Goal: Contribute content: Contribute content

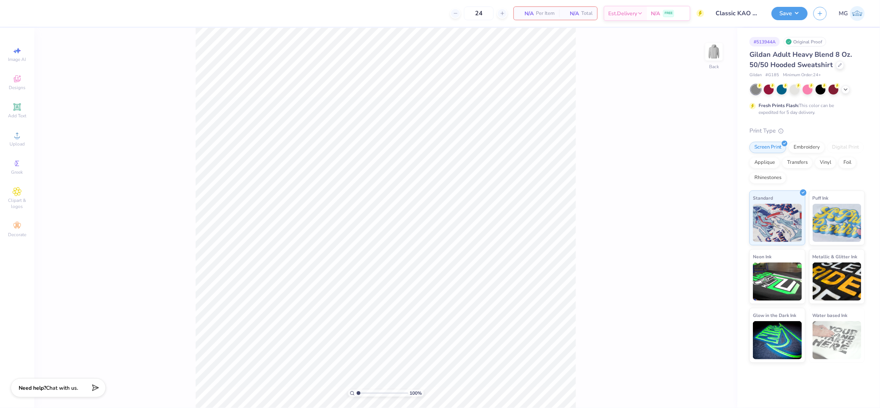
click at [97, 164] on div "100 % Back" at bounding box center [385, 218] width 703 height 380
click at [12, 142] on span "Upload" at bounding box center [17, 144] width 15 height 6
click at [11, 129] on div "Upload" at bounding box center [17, 139] width 27 height 22
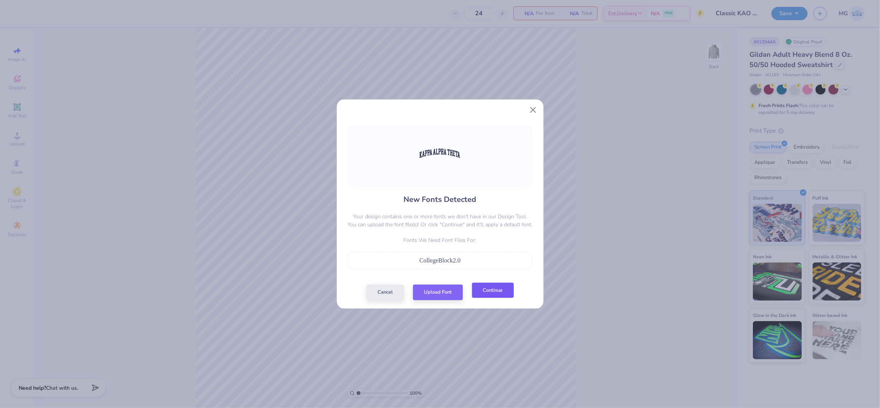
click at [494, 294] on button "Continue" at bounding box center [493, 290] width 42 height 16
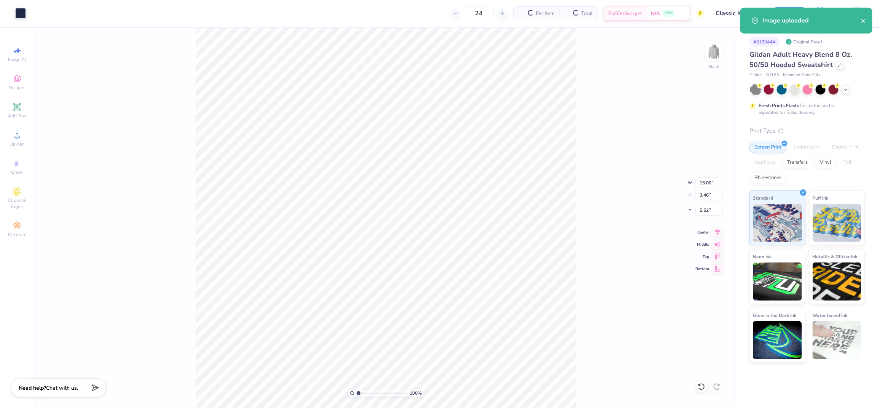
click at [600, 114] on div "100 % Back W 15.00 15.00 " H 3.46 3.46 " Y 5.52 5.52 " Center Middle Top Bottom" at bounding box center [385, 218] width 703 height 380
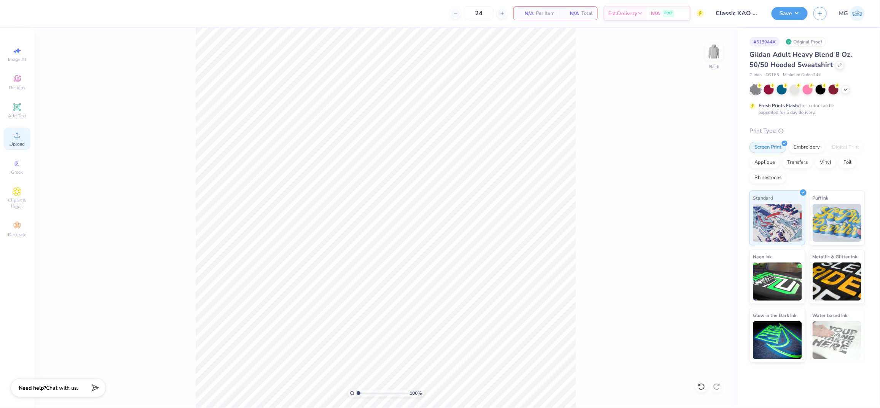
click at [19, 140] on div "Upload" at bounding box center [17, 139] width 27 height 22
click at [14, 142] on span "Upload" at bounding box center [17, 144] width 15 height 6
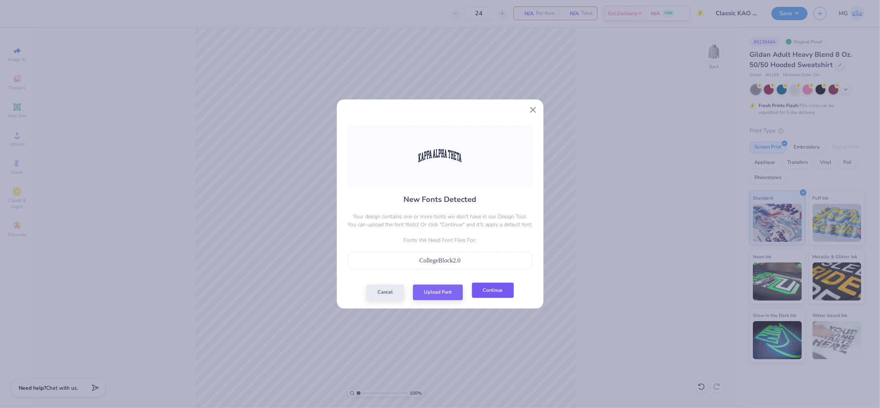
click at [484, 289] on button "Continue" at bounding box center [493, 290] width 42 height 16
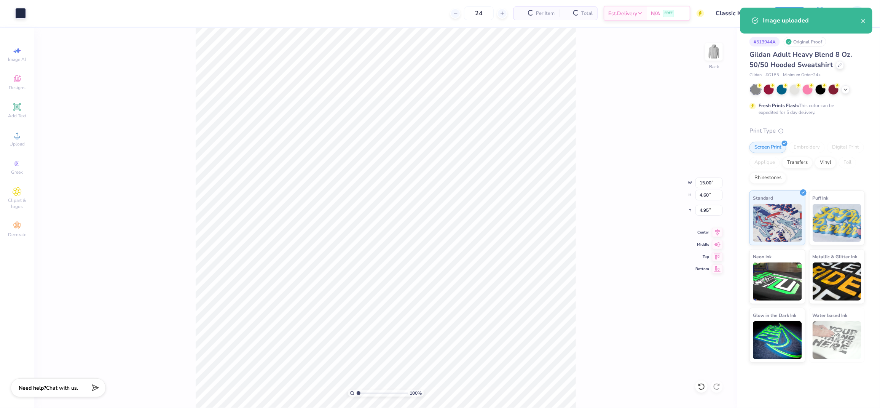
type input "4.33"
click at [705, 182] on input "15.00" at bounding box center [708, 182] width 27 height 11
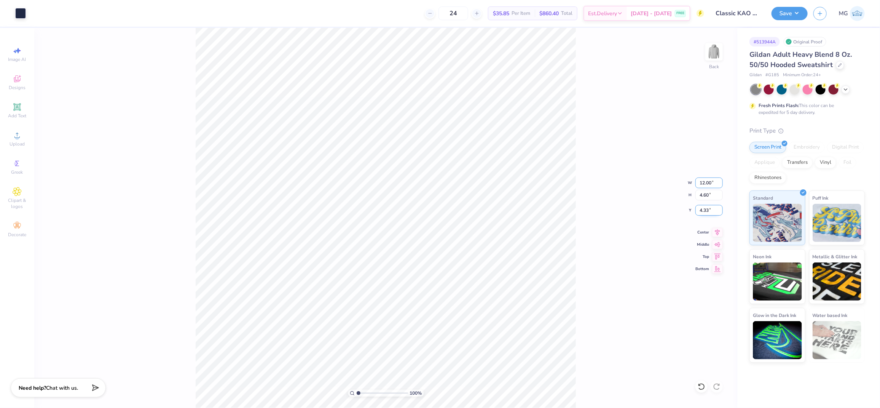
type input "12.00"
type input "3.68"
type input "4.79"
click at [708, 184] on input "12.00" at bounding box center [708, 182] width 27 height 11
type input "12.50"
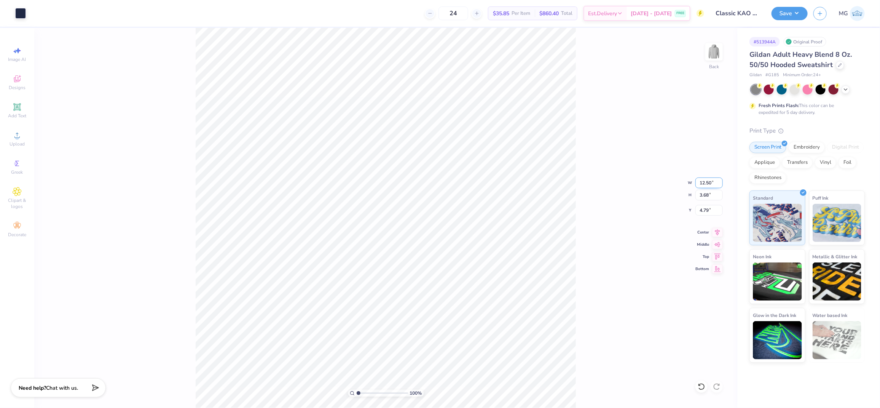
type input "3.83"
type input "4.71"
drag, startPoint x: 709, startPoint y: 211, endPoint x: 706, endPoint y: 224, distance: 12.8
click at [709, 211] on input "4.71" at bounding box center [708, 210] width 27 height 11
type input "4"
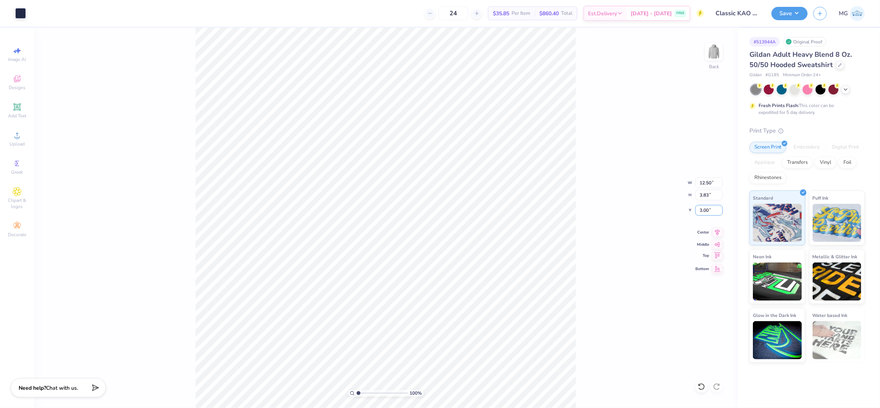
type input "3.00"
click at [716, 230] on icon at bounding box center [717, 231] width 5 height 6
click at [700, 384] on icon at bounding box center [701, 386] width 6 height 7
type input "3.00"
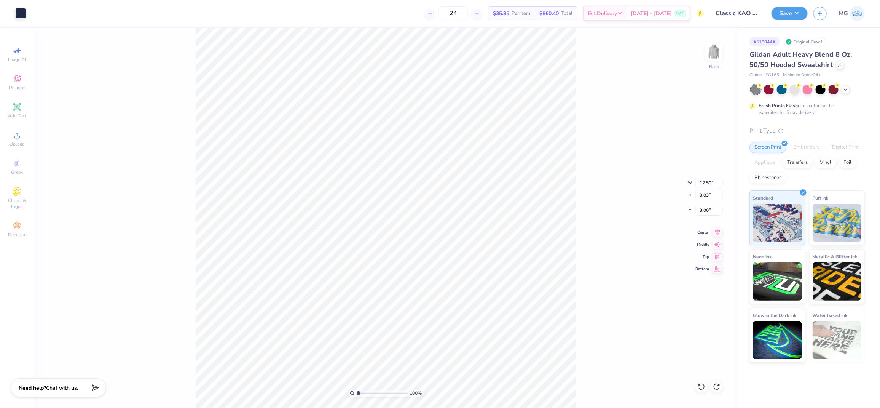
click at [576, 211] on div "100 % Back W 12.50 12.50 " H 3.83 3.83 " Y 3.00 3.00 " Center Middle Top Bottom" at bounding box center [385, 218] width 703 height 380
click at [797, 11] on button "Save" at bounding box center [790, 12] width 36 height 13
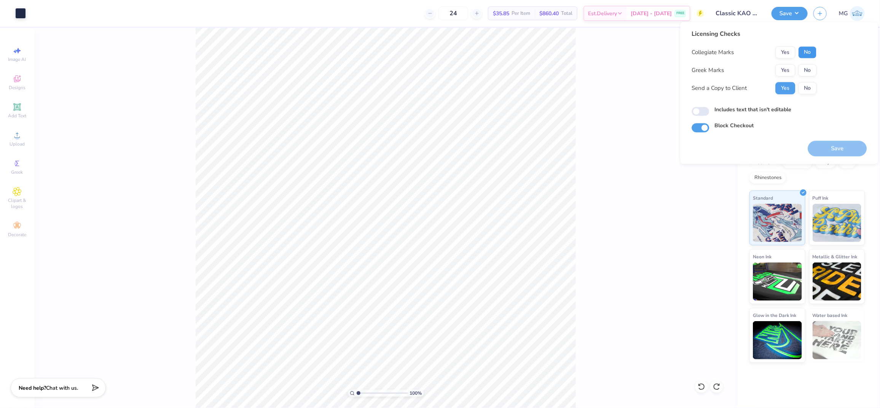
click at [812, 52] on button "No" at bounding box center [808, 52] width 18 height 12
click at [793, 69] on button "Yes" at bounding box center [786, 70] width 20 height 12
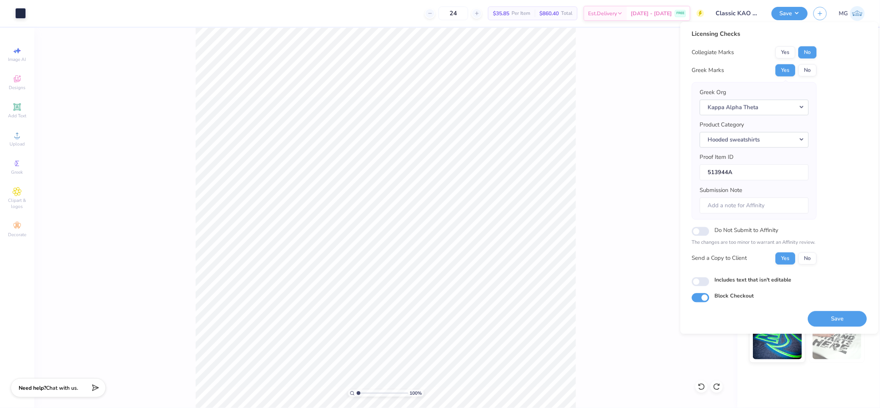
click at [730, 281] on label "Includes text that isn't editable" at bounding box center [753, 280] width 77 height 8
click at [710, 281] on input "Includes text that isn't editable" at bounding box center [701, 281] width 18 height 9
checkbox input "true"
click at [858, 186] on div "Licensing Checks Collegiate Marks Yes No Greek Marks Yes No Greek Org Kappa Alp…" at bounding box center [779, 166] width 175 height 273
click at [836, 322] on button "Save" at bounding box center [837, 319] width 59 height 16
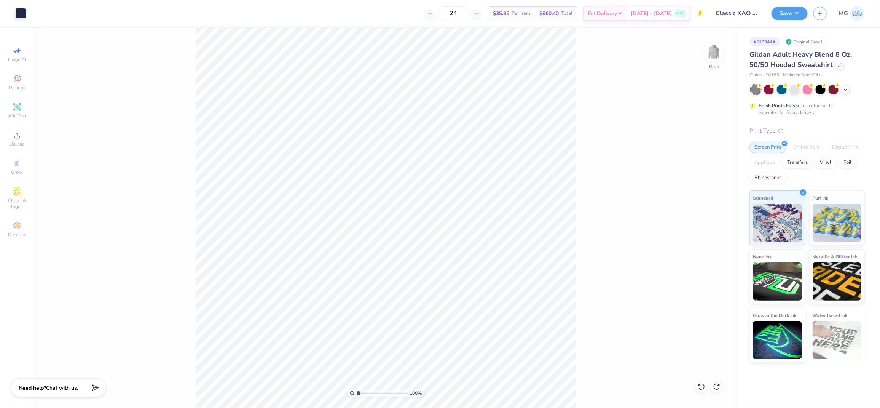
click at [633, 140] on div "100 % Back" at bounding box center [385, 218] width 703 height 380
